Goal: Task Accomplishment & Management: Use online tool/utility

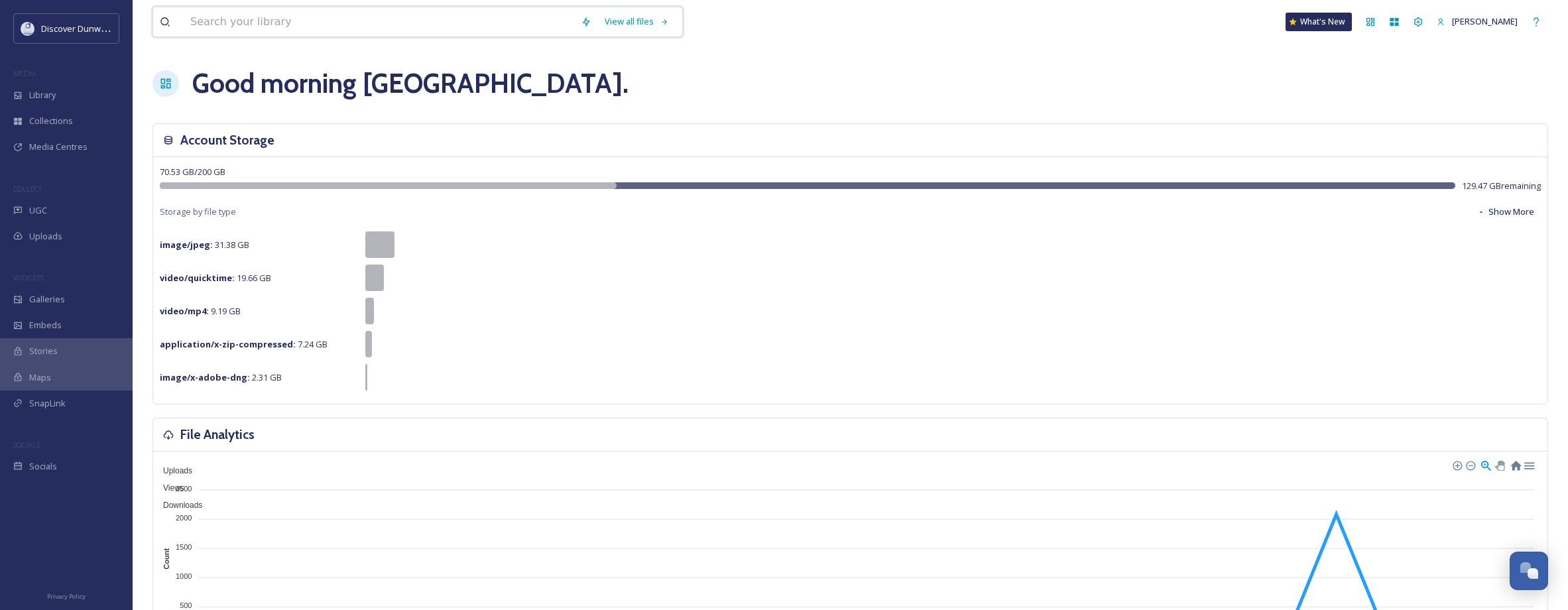
click at [249, 24] on input at bounding box center [378, 21] width 390 height 29
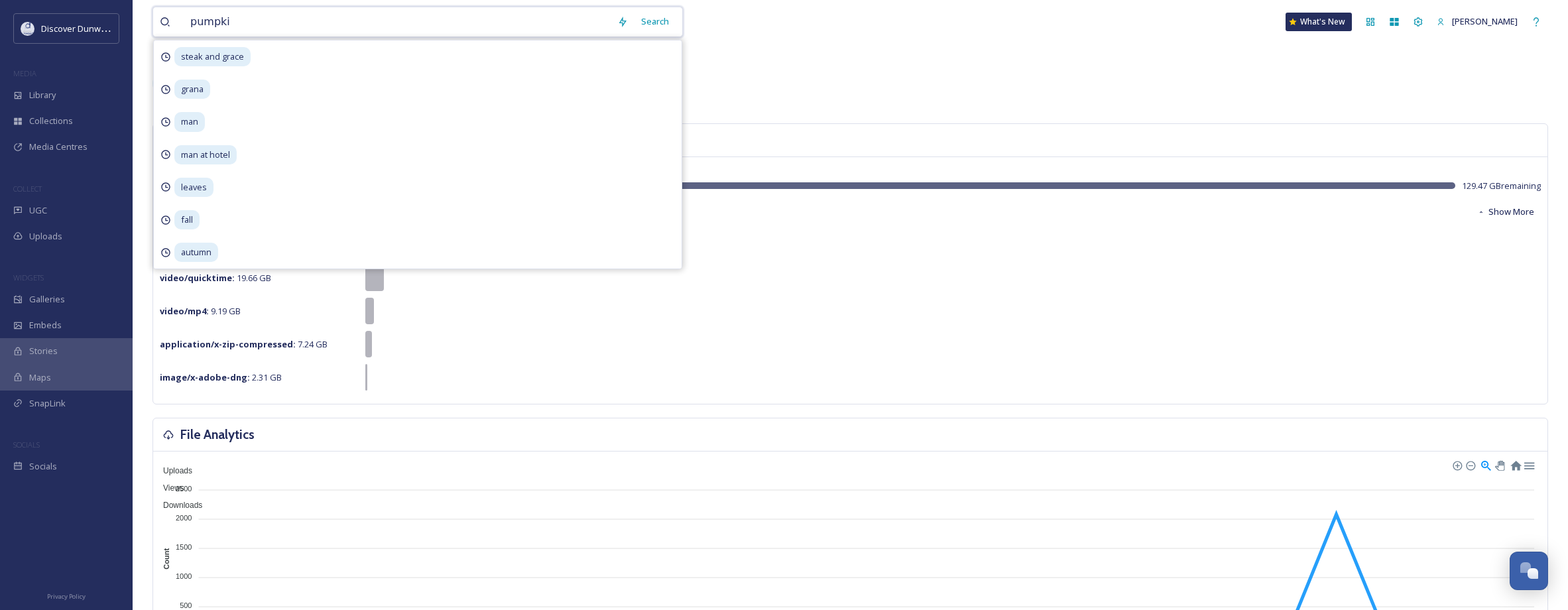
type input "pumpkin"
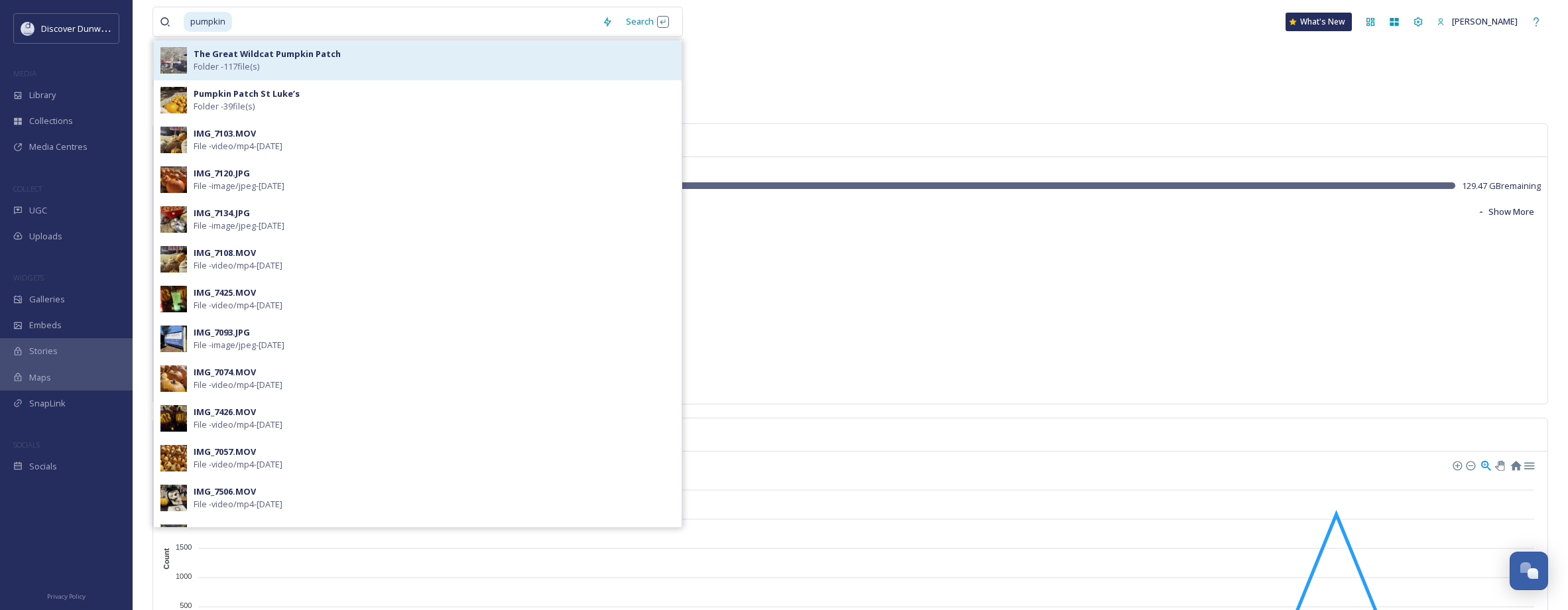
click at [252, 59] on strong "The Great Wildcat Pumpkin Patch" at bounding box center [267, 54] width 147 height 12
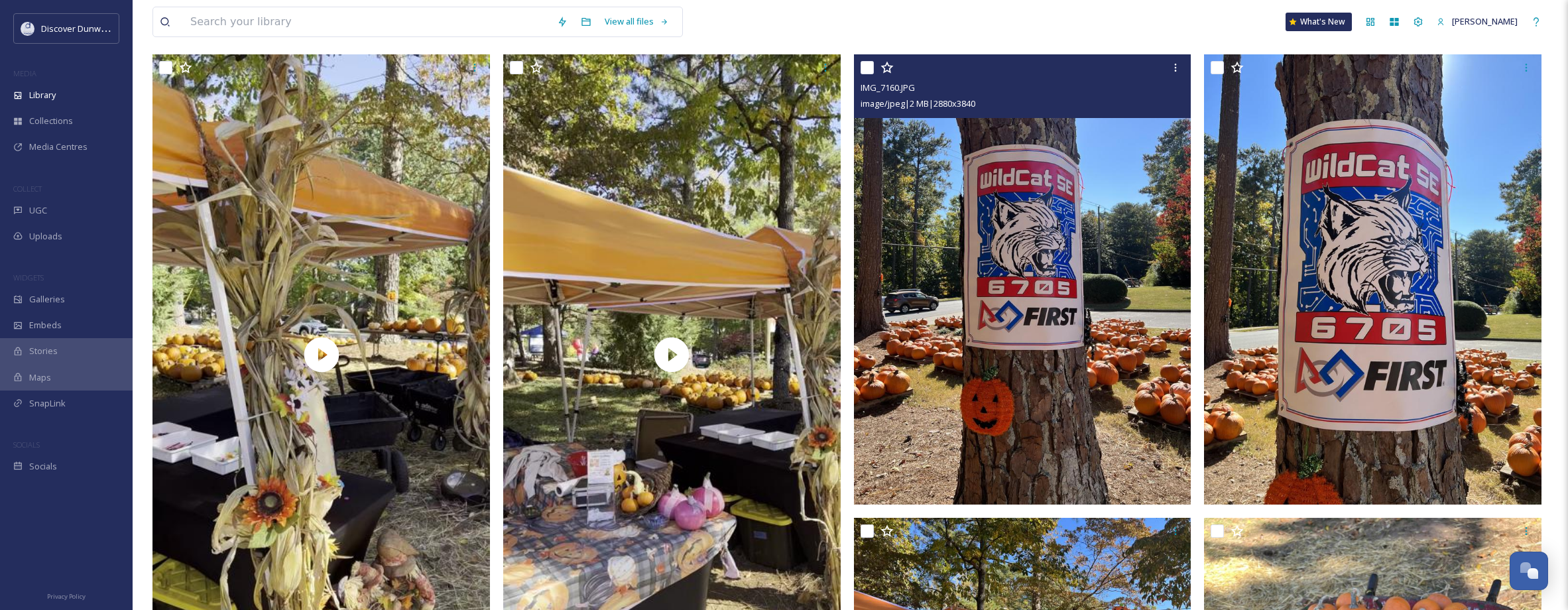
scroll to position [67, 0]
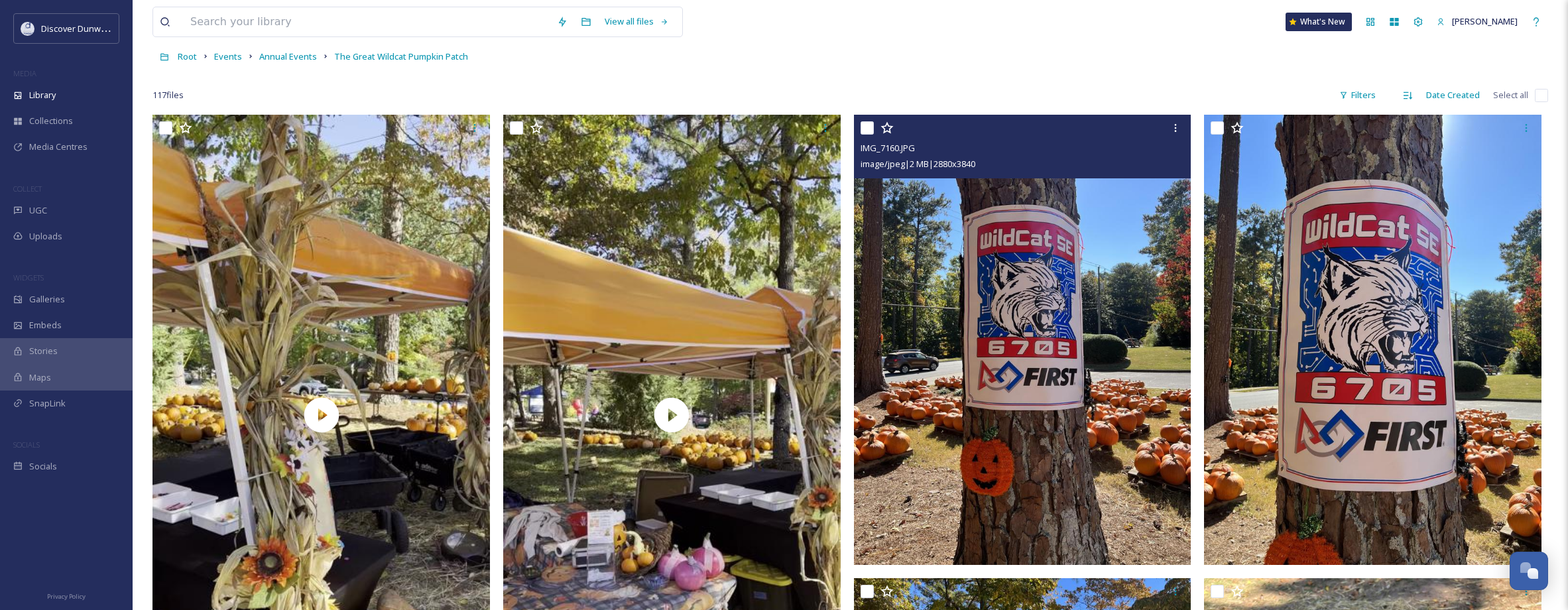
click at [869, 127] on input "checkbox" at bounding box center [867, 127] width 13 height 13
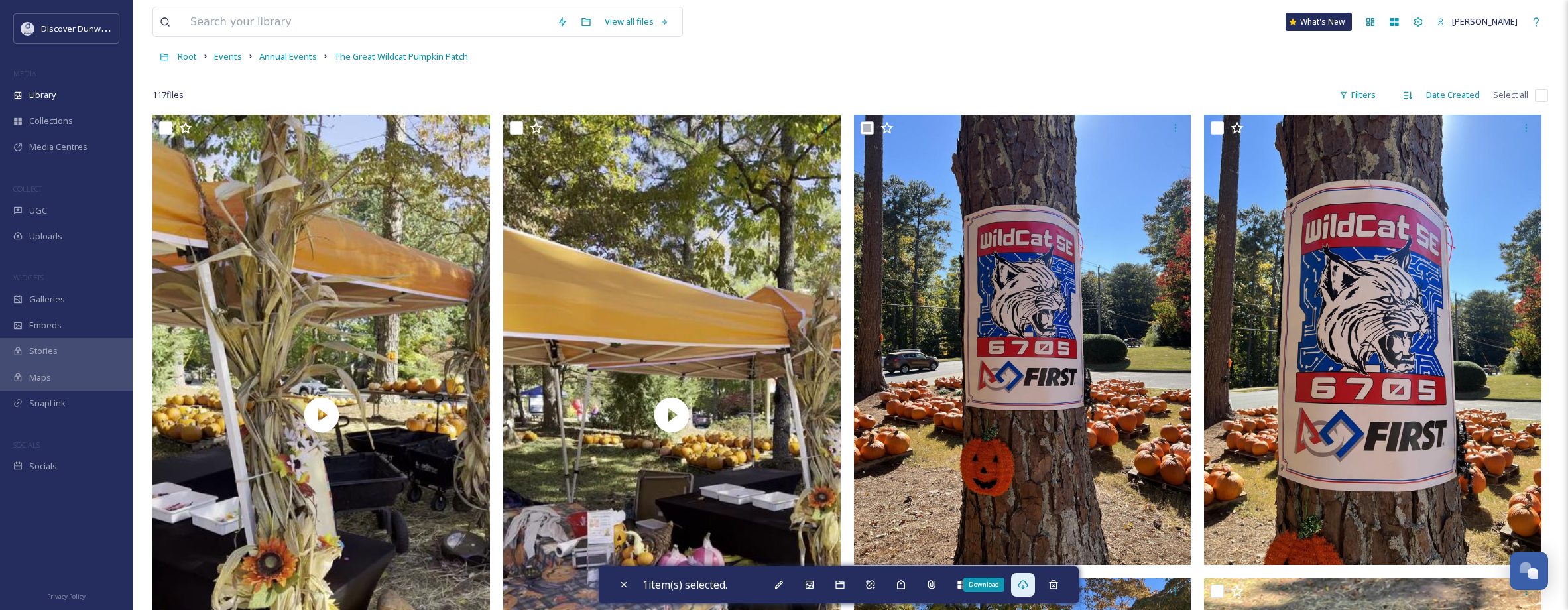
click at [1026, 588] on icon at bounding box center [1023, 584] width 10 height 9
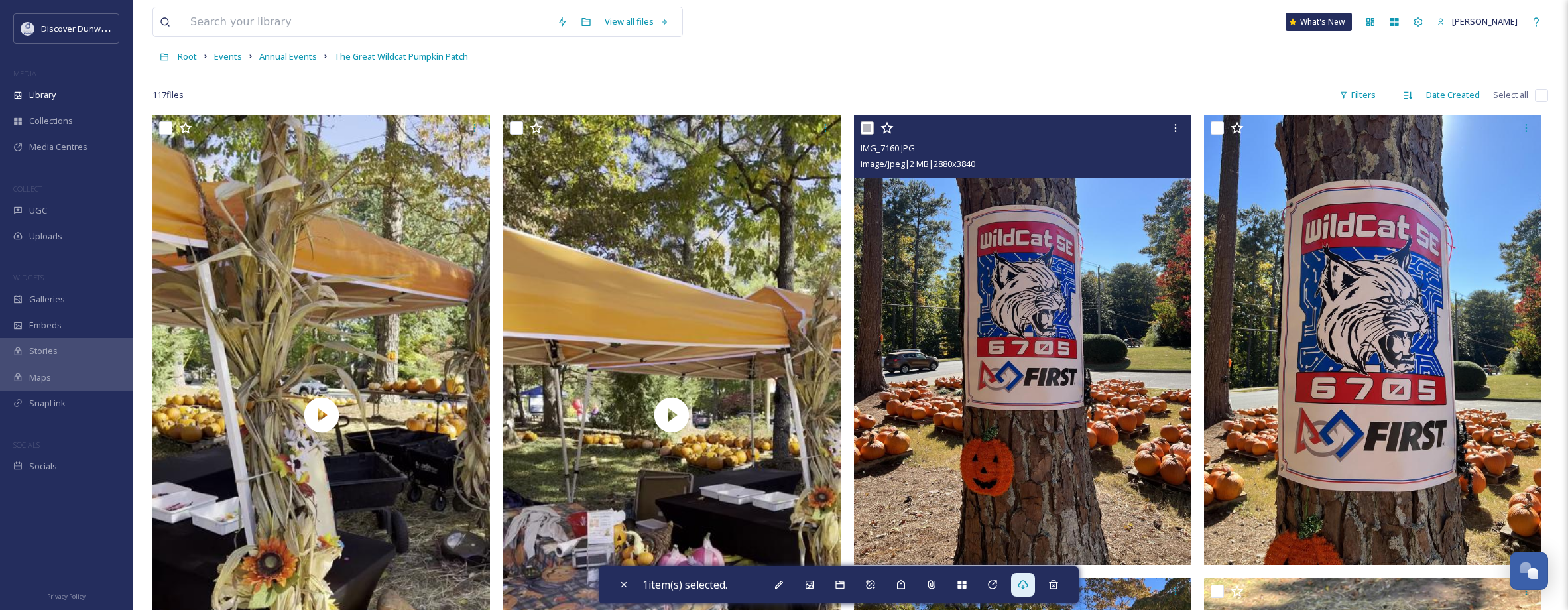
click at [868, 125] on input "checkbox" at bounding box center [867, 127] width 13 height 13
checkbox input "false"
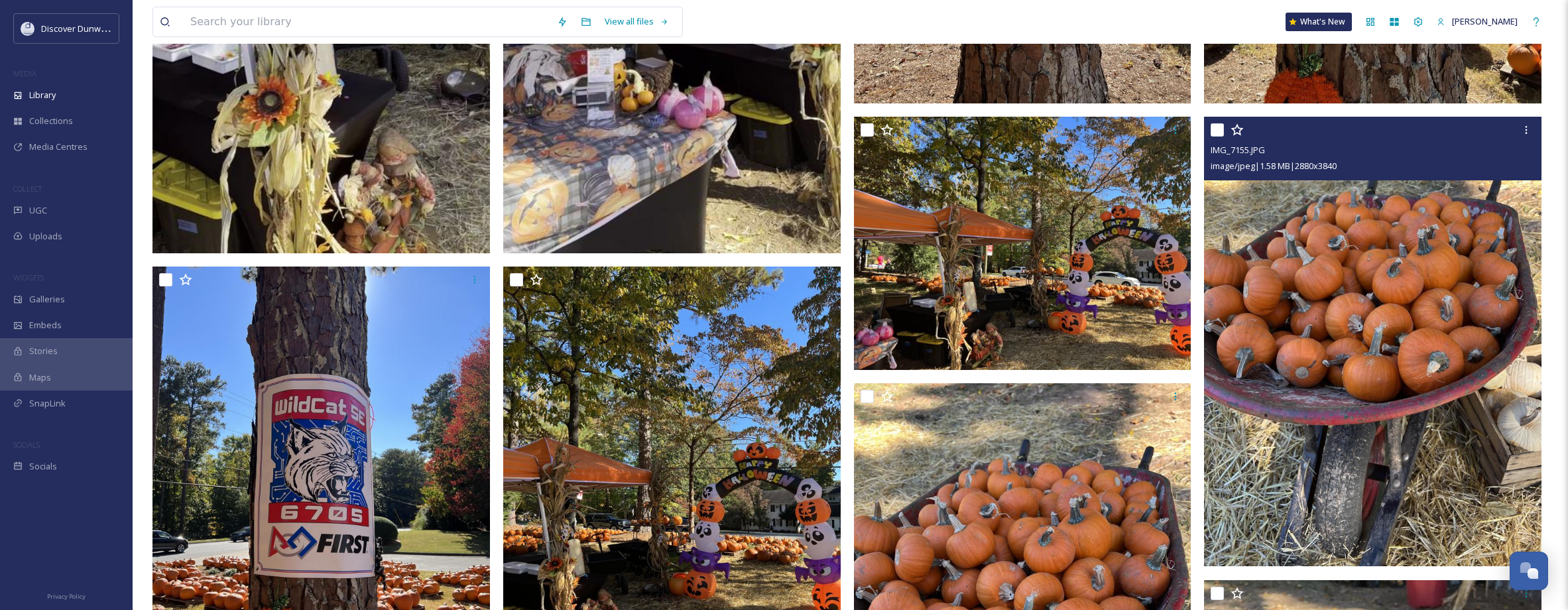
scroll to position [531, 0]
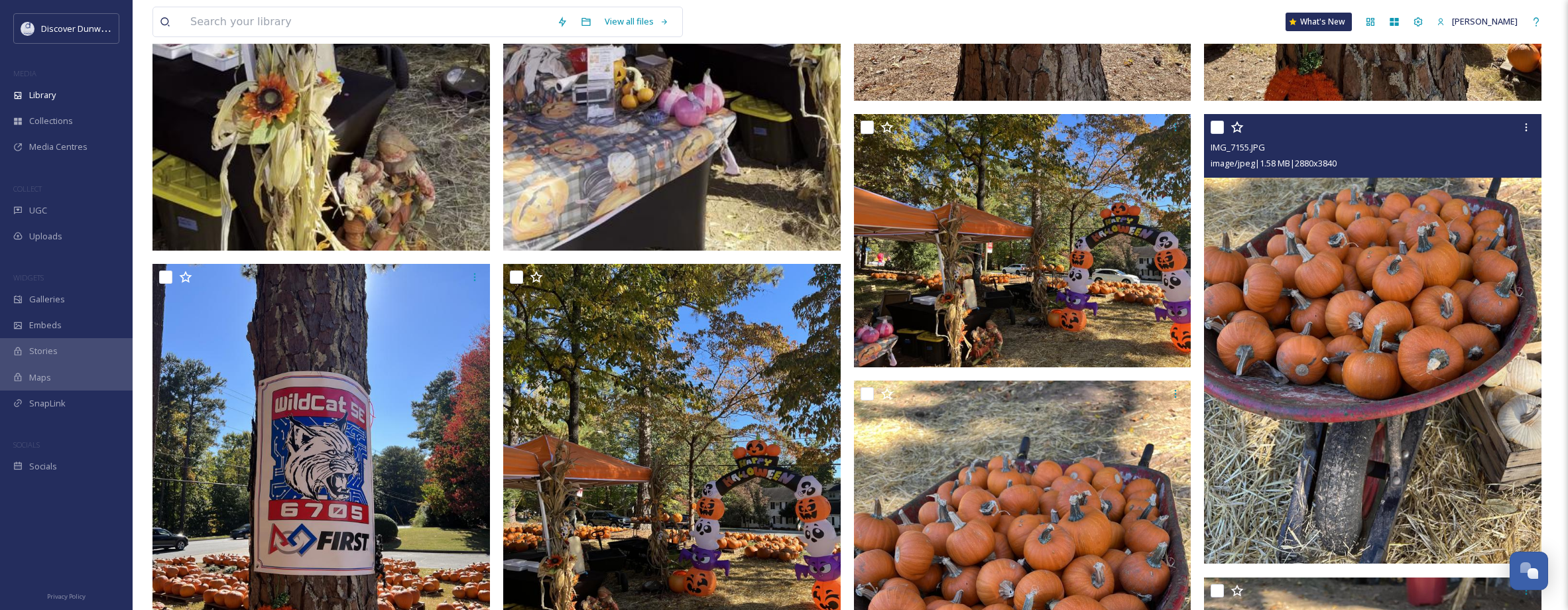
click at [1216, 125] on input "checkbox" at bounding box center [1216, 127] width 13 height 13
checkbox input "true"
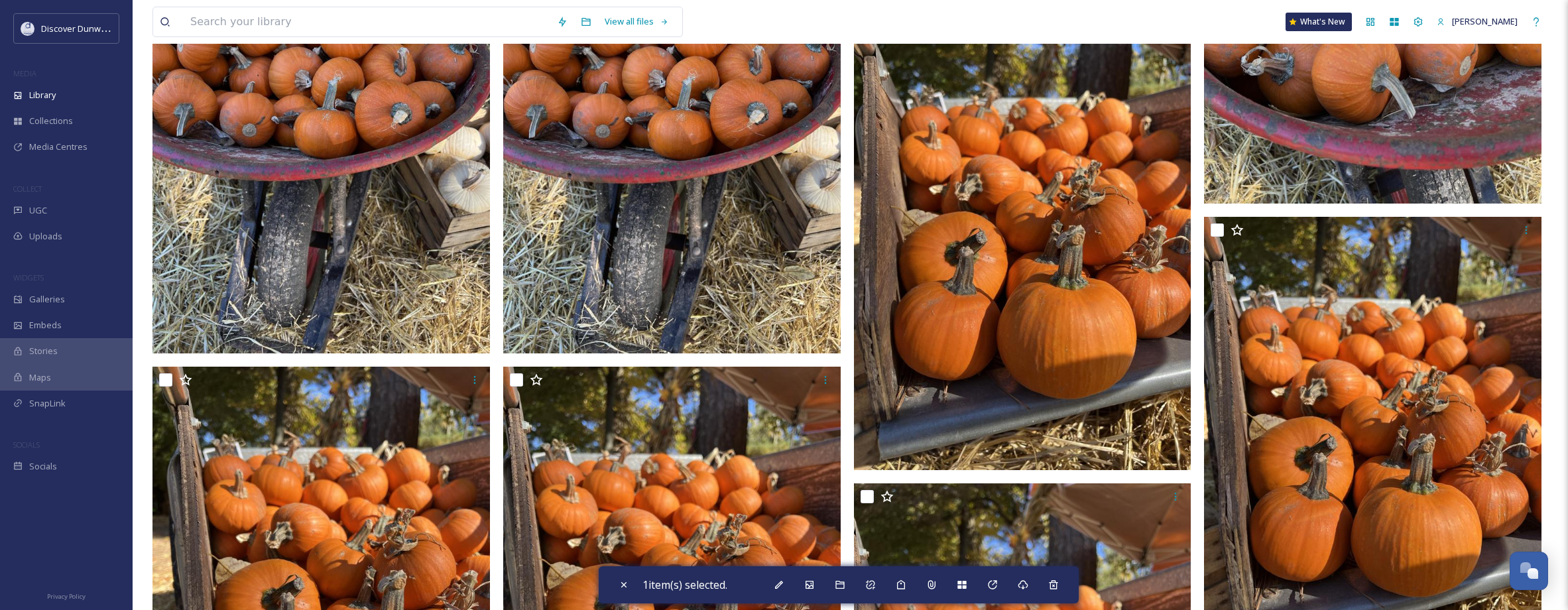
scroll to position [1194, 0]
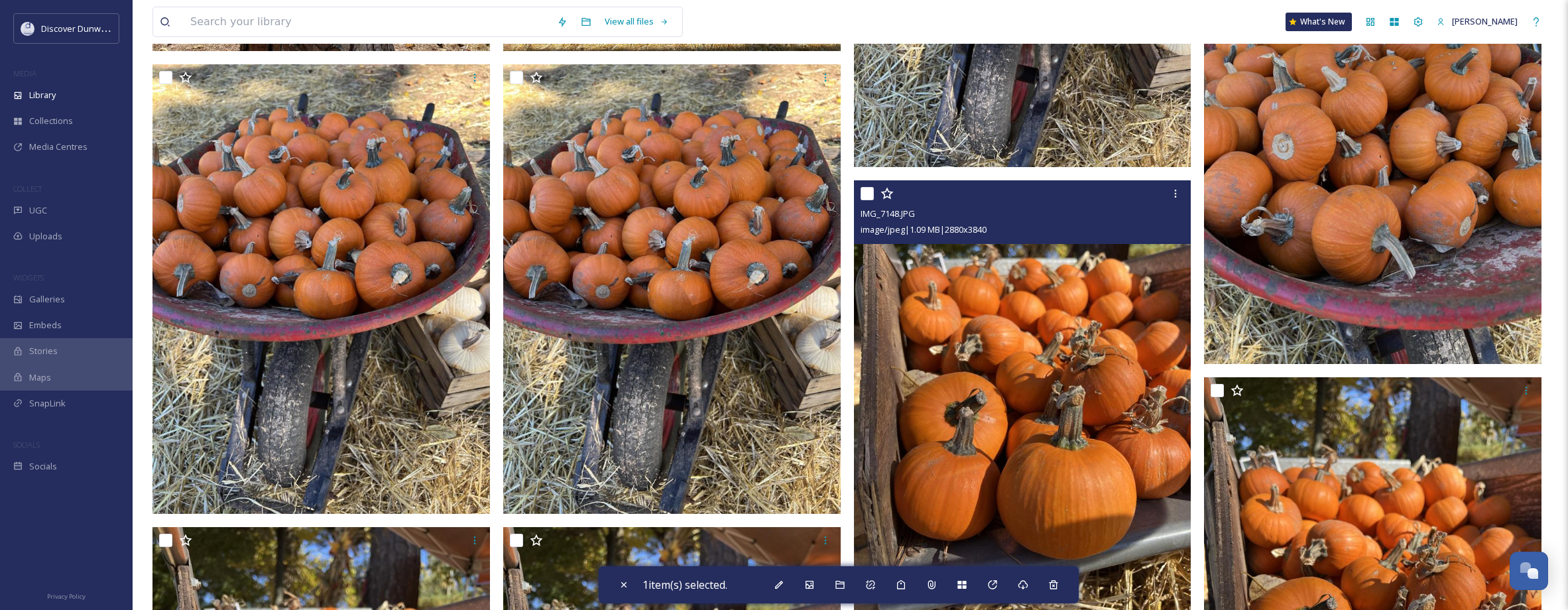
click at [866, 197] on input "checkbox" at bounding box center [867, 193] width 13 height 13
checkbox input "true"
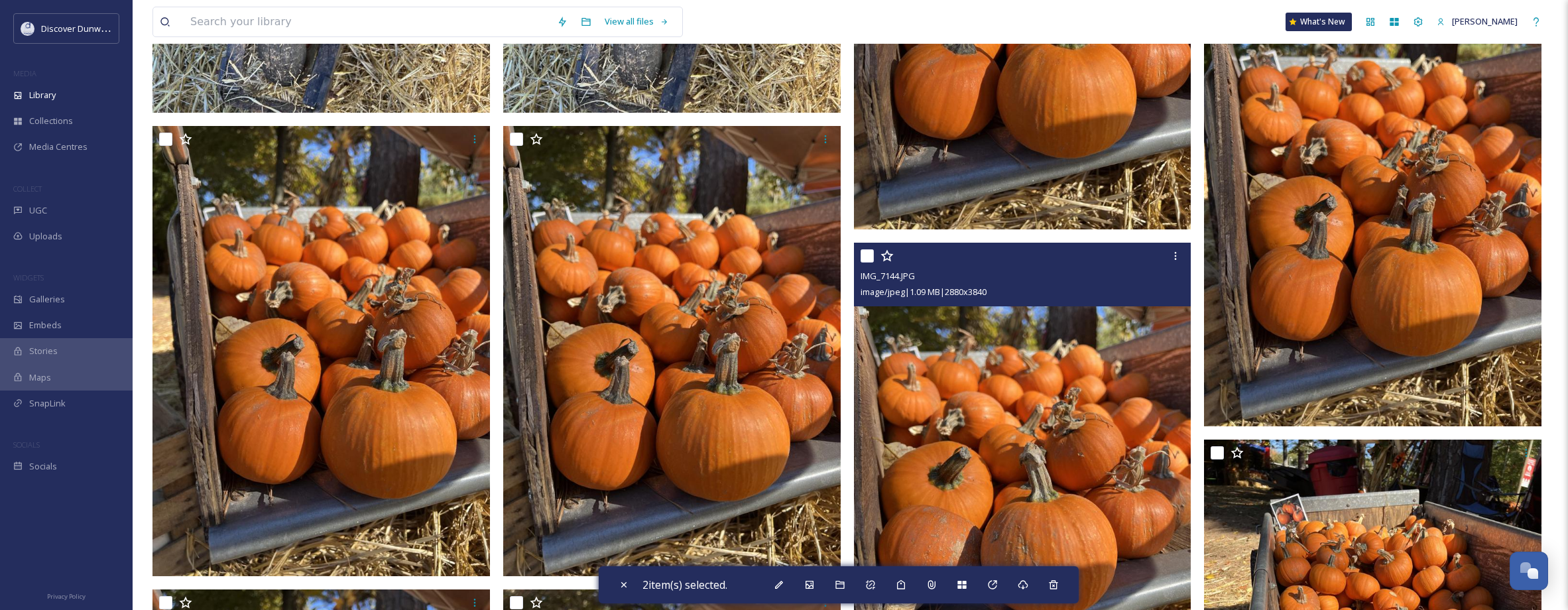
scroll to position [1593, 0]
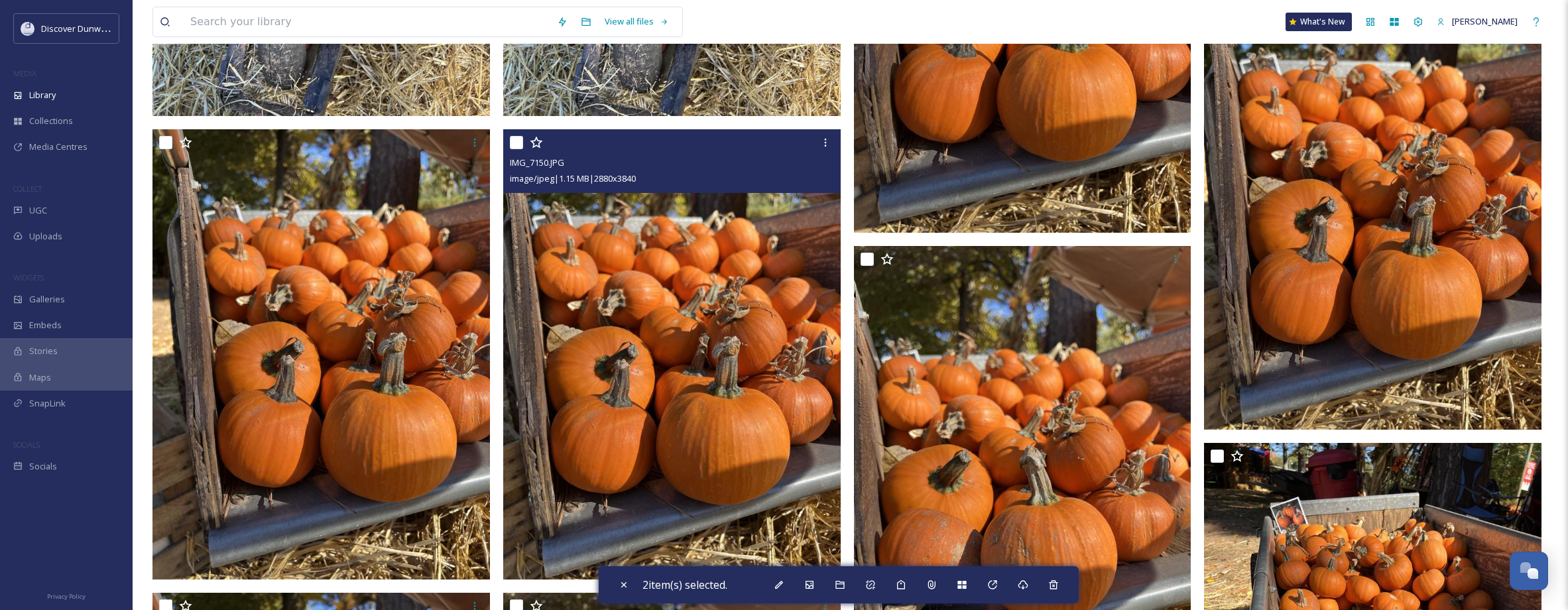
click at [515, 143] on input "checkbox" at bounding box center [516, 142] width 13 height 13
checkbox input "true"
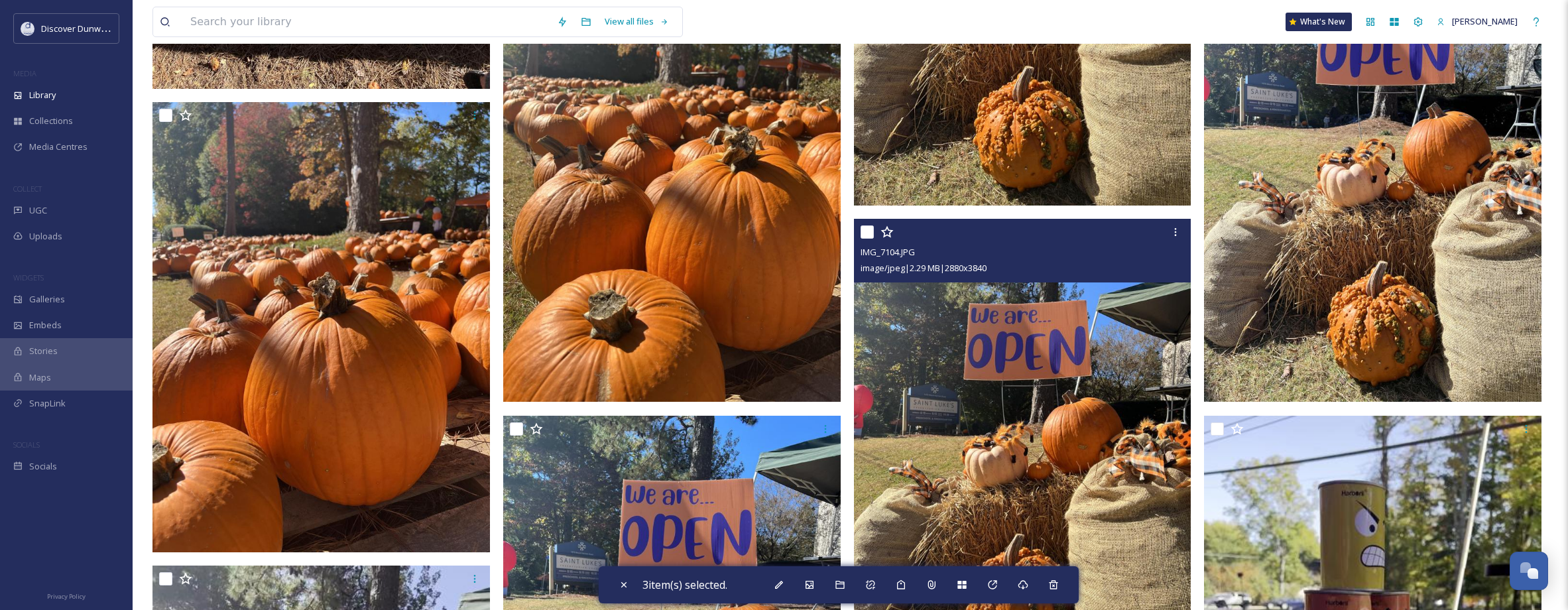
scroll to position [6368, 0]
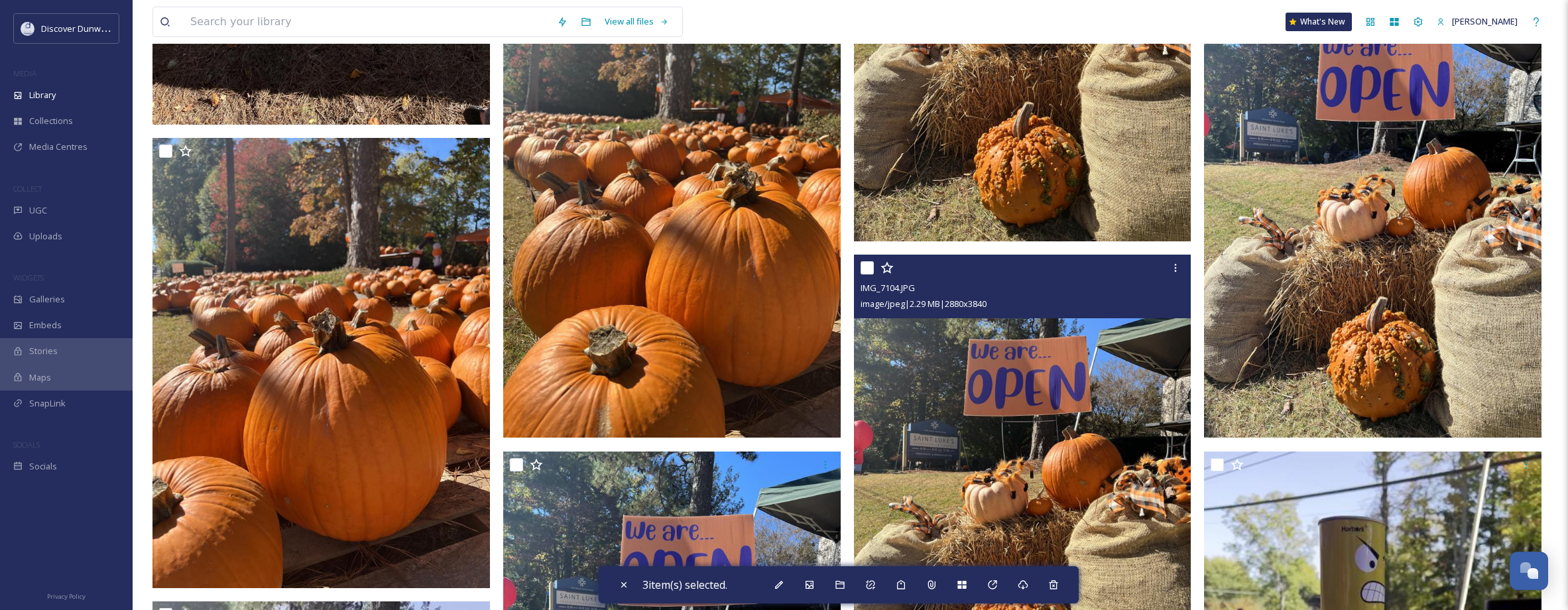
click at [866, 267] on input "checkbox" at bounding box center [867, 267] width 13 height 13
checkbox input "true"
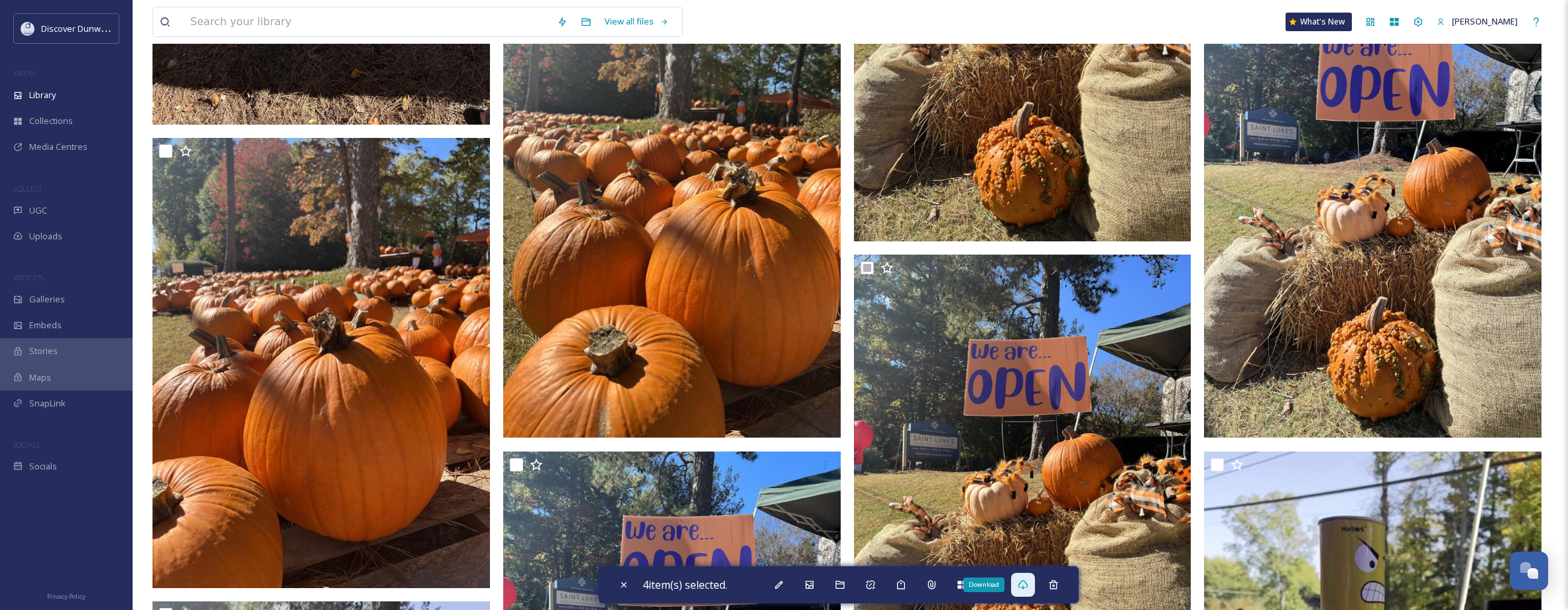
click at [1035, 595] on div "Download" at bounding box center [1023, 585] width 24 height 24
click at [43, 94] on span "Library" at bounding box center [42, 94] width 27 height 13
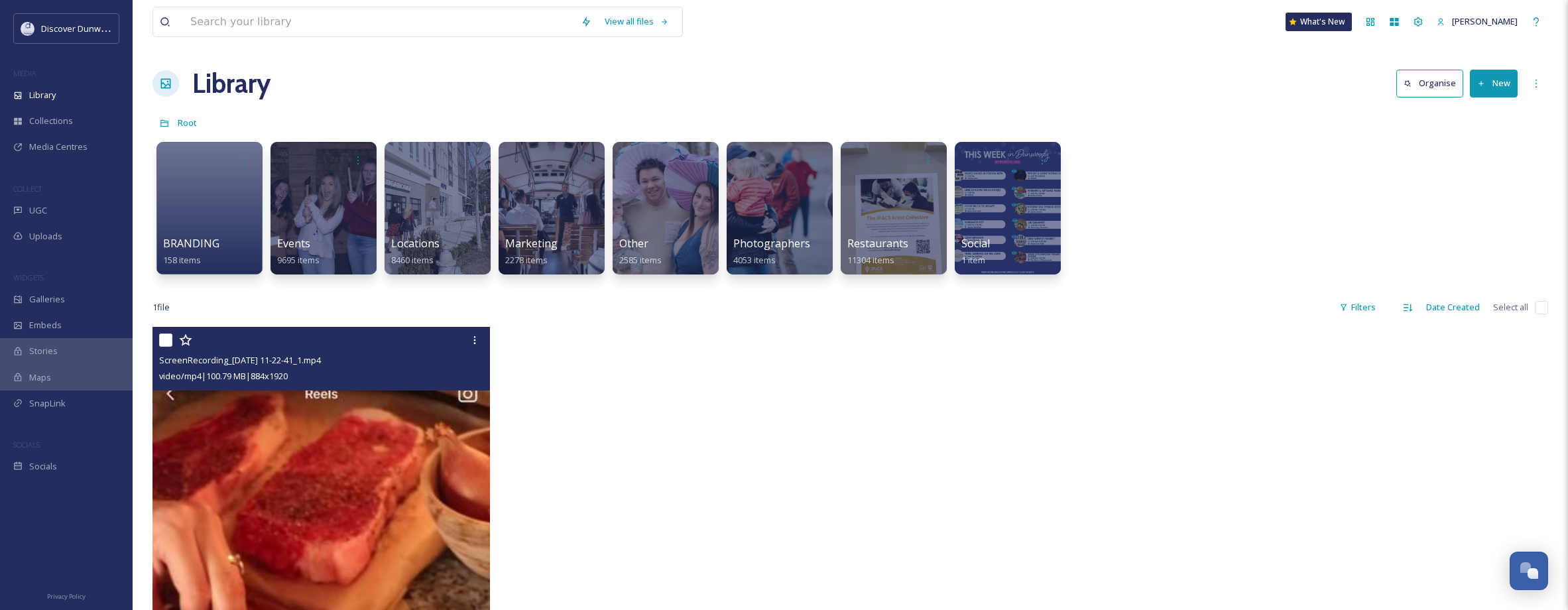
click at [165, 340] on input "checkbox" at bounding box center [165, 340] width 13 height 13
checkbox input "true"
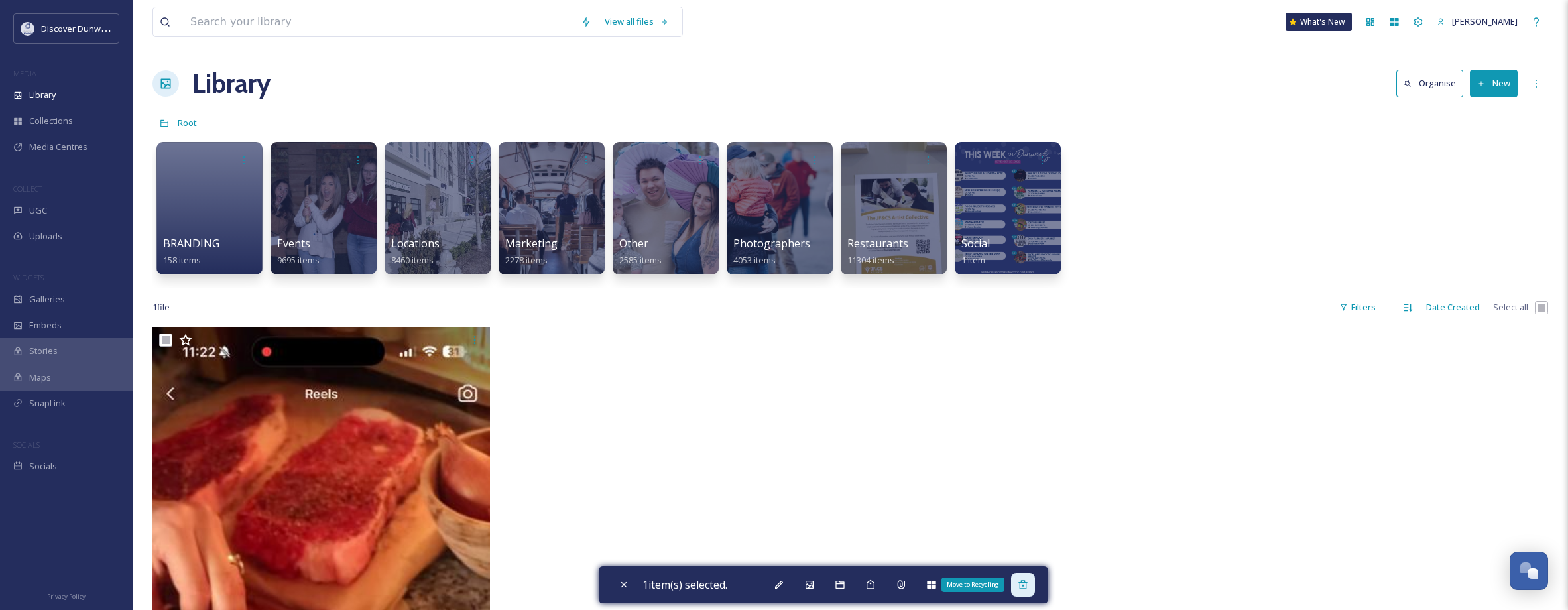
click at [1025, 584] on icon at bounding box center [1023, 585] width 11 height 11
checkbox input "false"
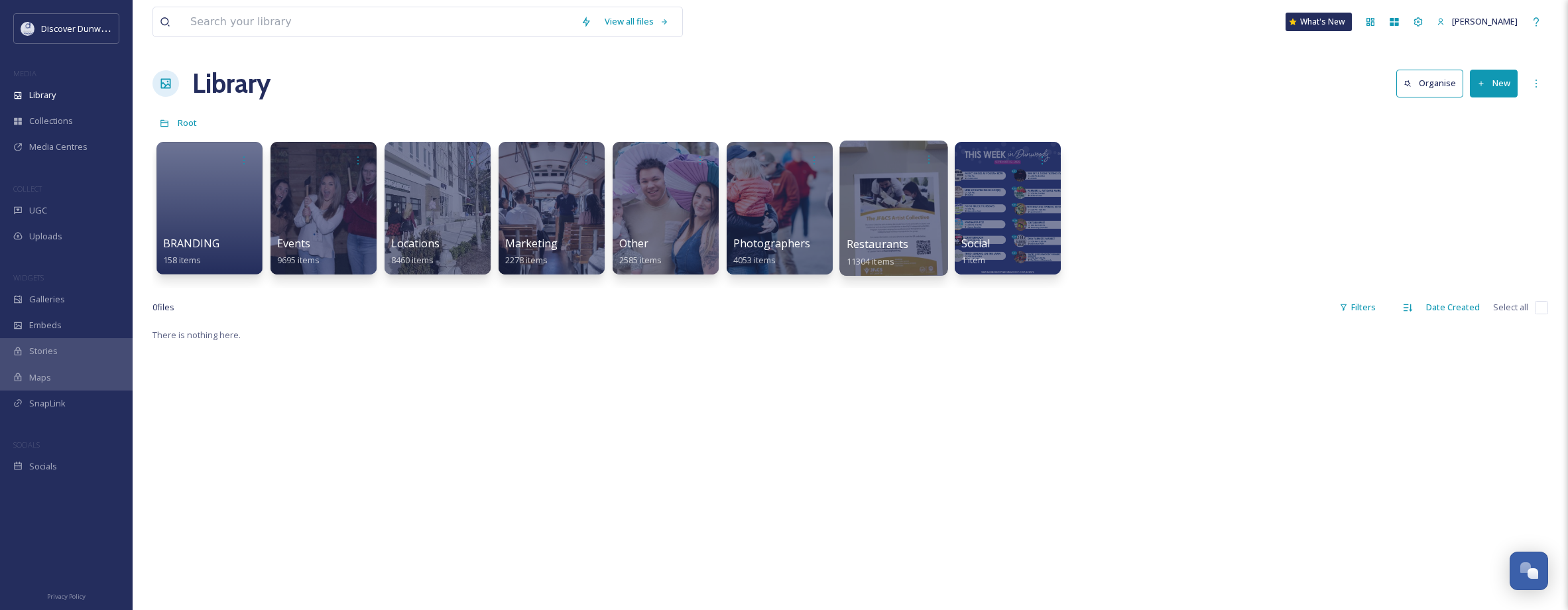
click at [907, 201] on div at bounding box center [893, 209] width 108 height 135
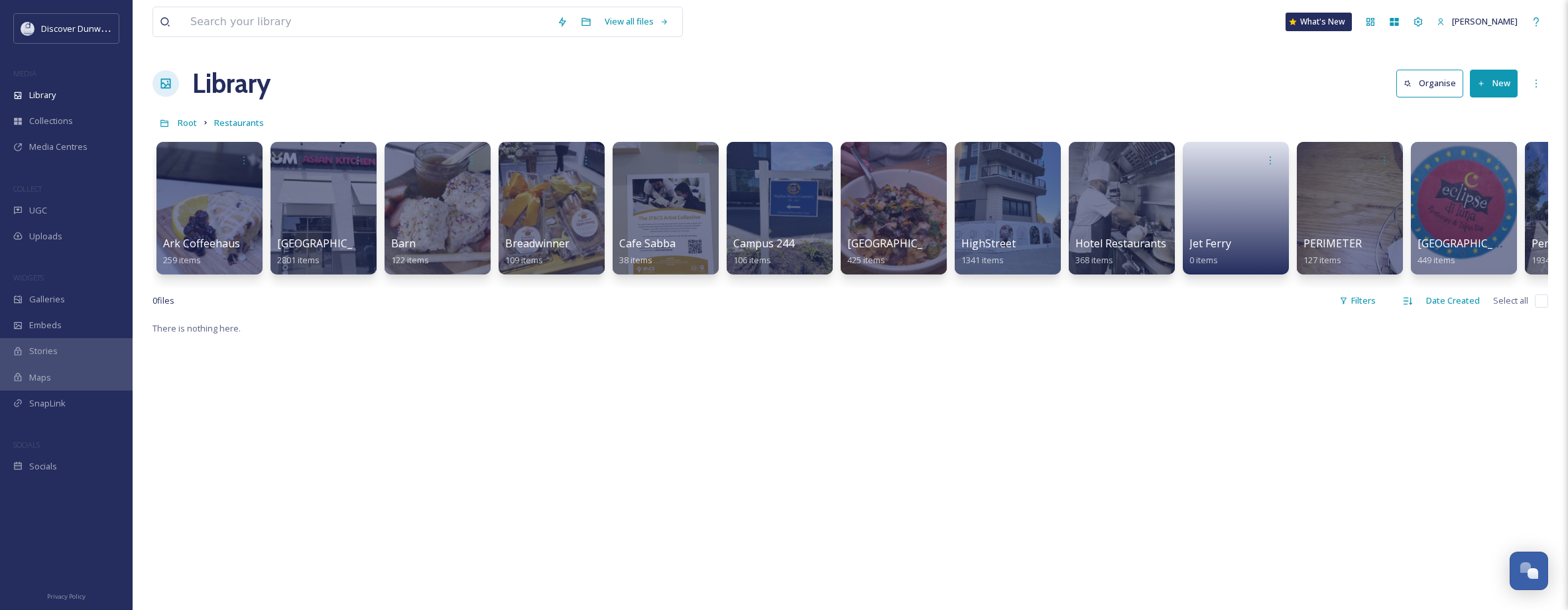
click at [899, 284] on div "Ark Coffeehaus 259 items [GEOGRAPHIC_DATA] 2801 items Barn 122 items Breadwinne…" at bounding box center [851, 212] width 1396 height 153
click at [1017, 169] on div at bounding box center [1008, 159] width 94 height 25
click at [436, 73] on div "Library Organise New" at bounding box center [851, 83] width 1396 height 40
click at [31, 90] on span "Library" at bounding box center [42, 94] width 27 height 13
